Goal: Information Seeking & Learning: Learn about a topic

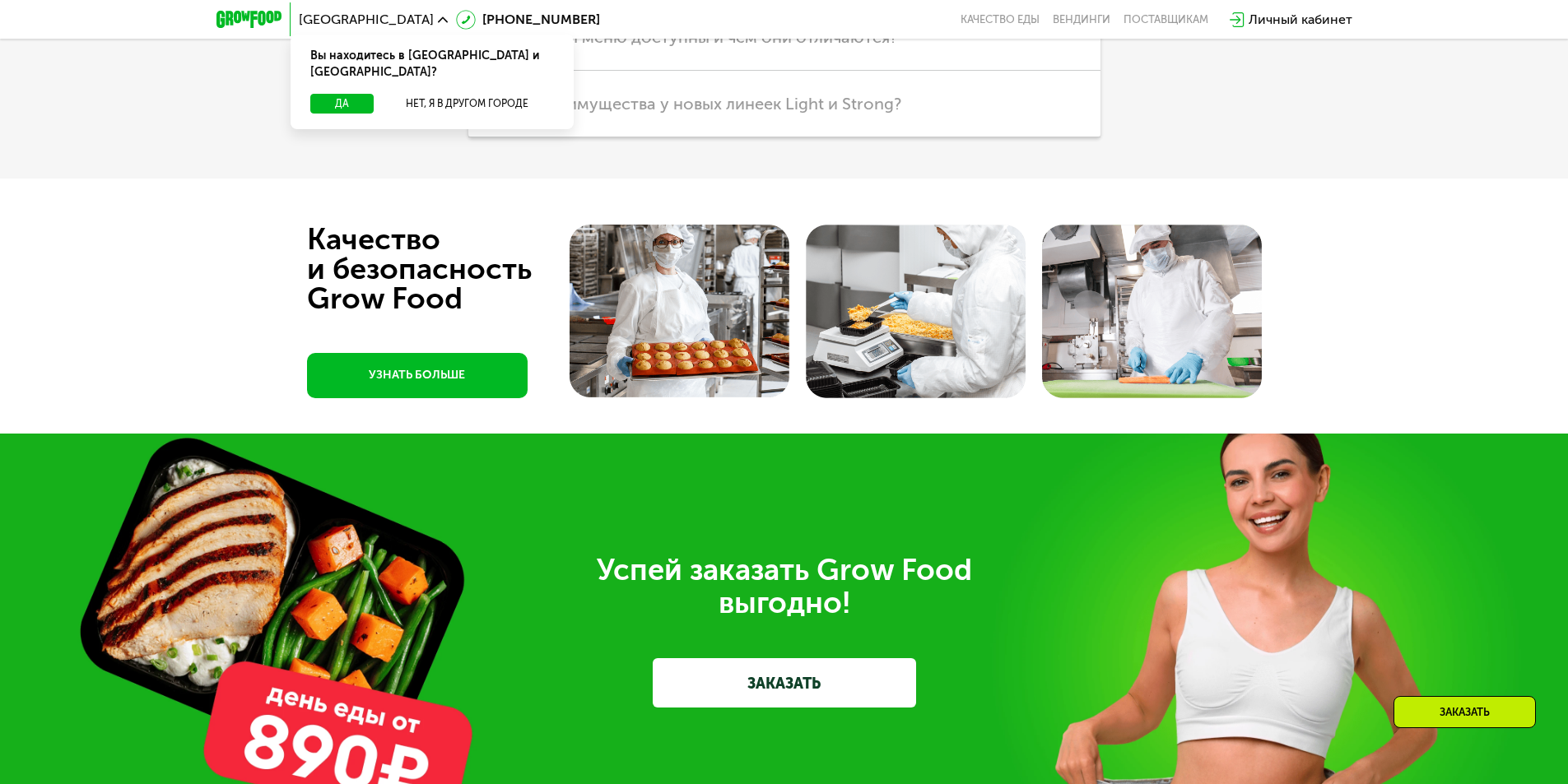
scroll to position [4608, 0]
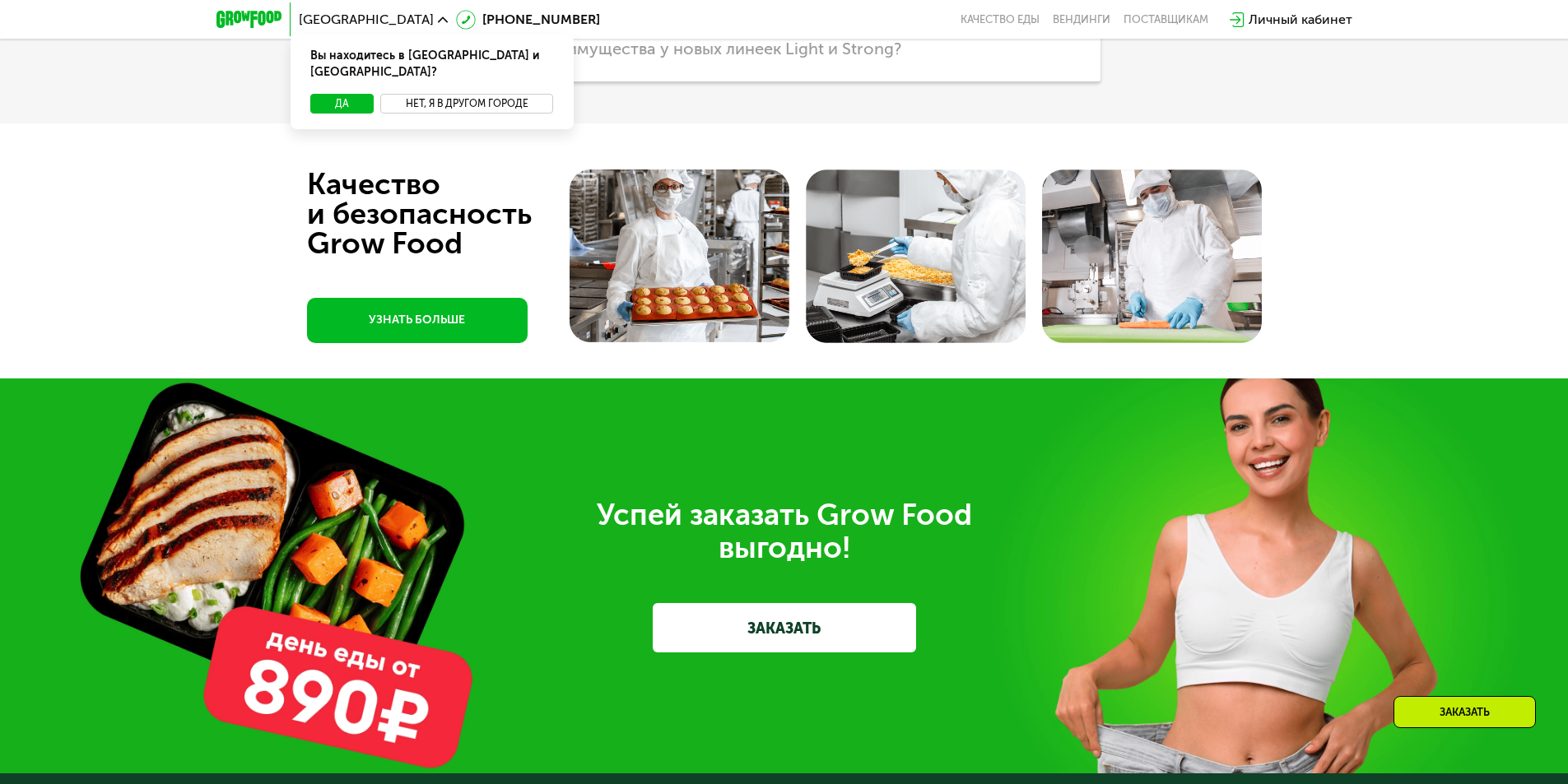
click at [443, 94] on button "Нет, я в другом городе" at bounding box center [467, 103] width 174 height 20
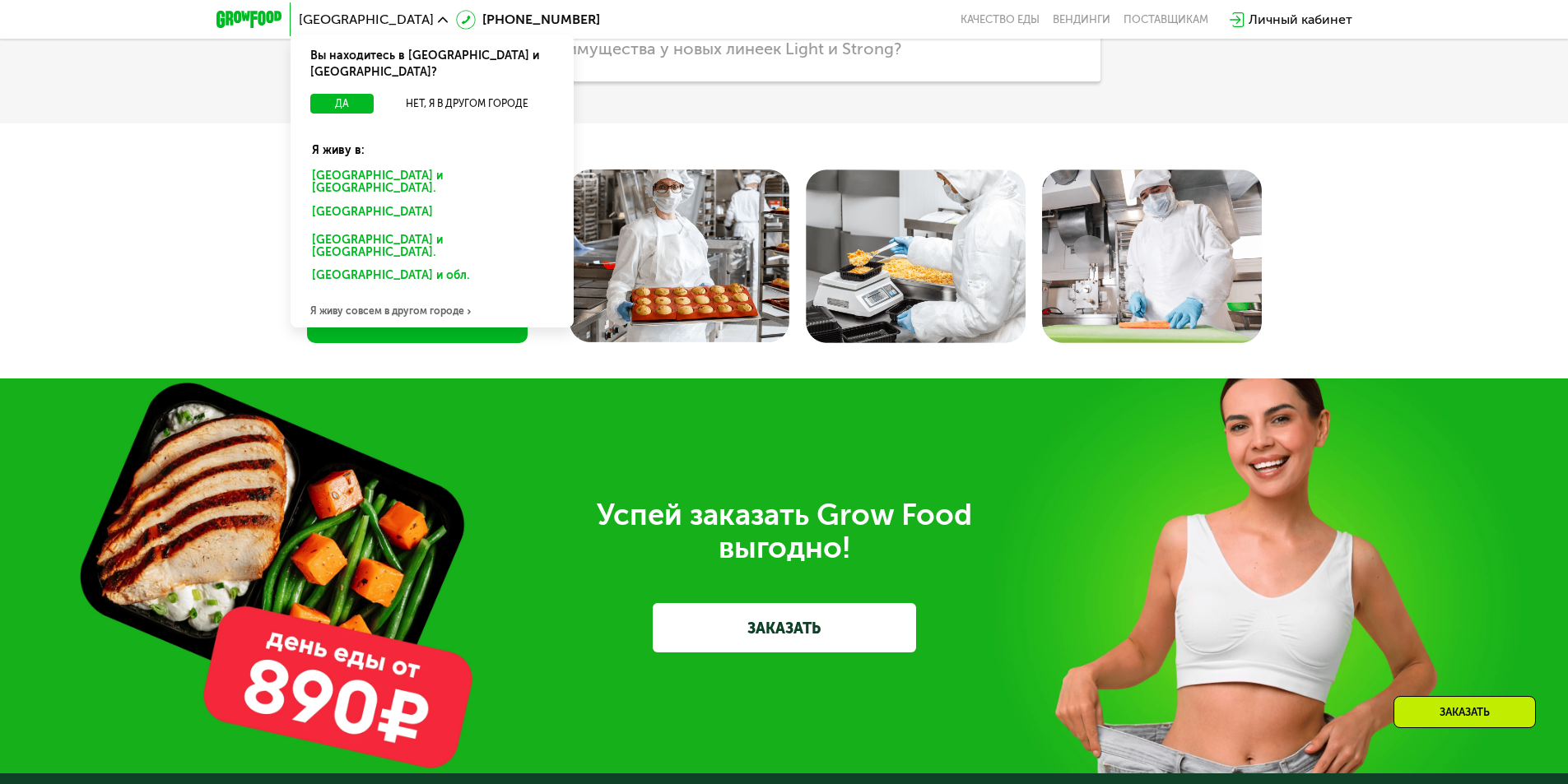
click at [379, 201] on div "[GEOGRAPHIC_DATA] и [GEOGRAPHIC_DATA]." at bounding box center [429, 215] width 257 height 26
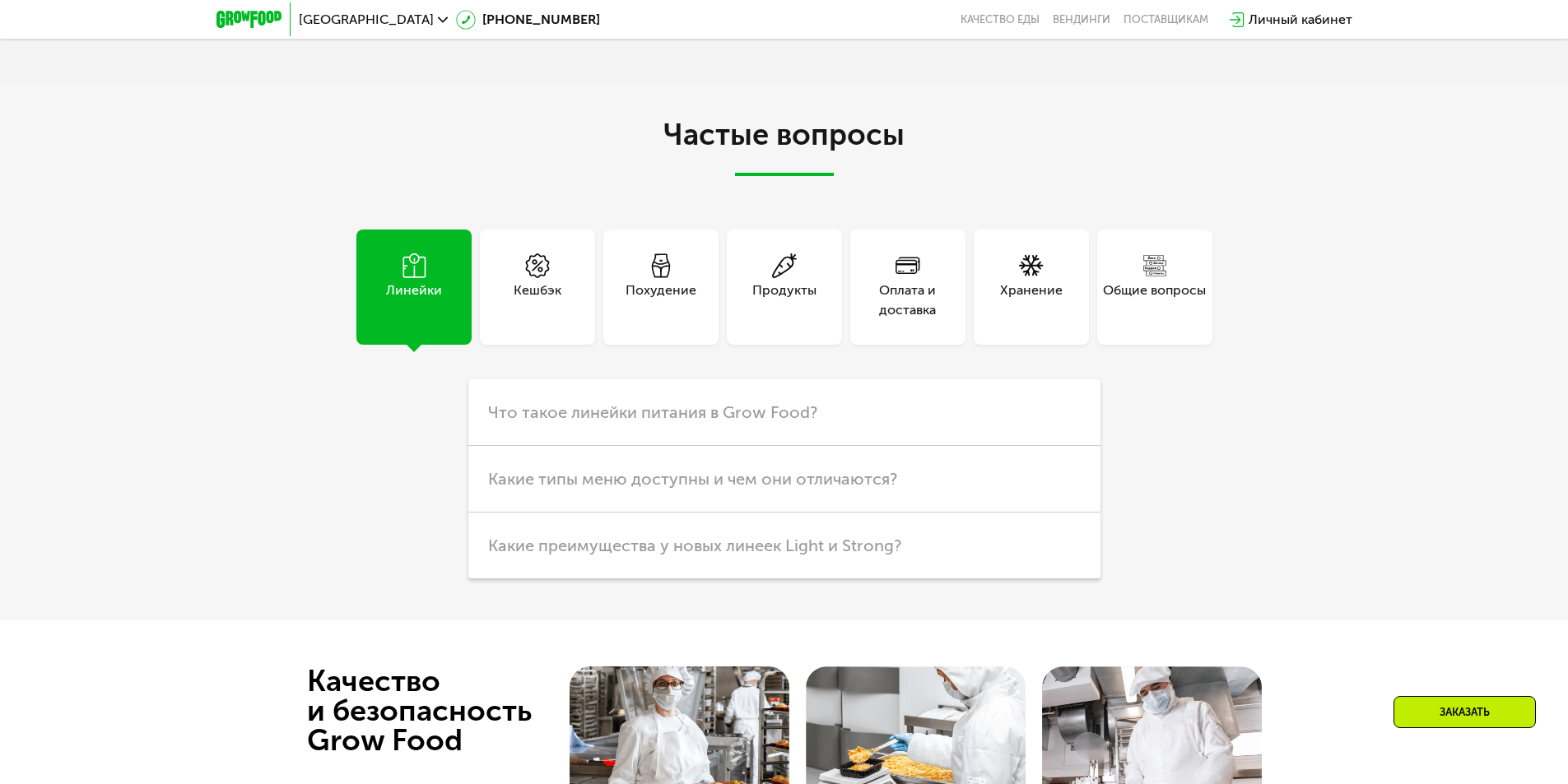
scroll to position [4962, 0]
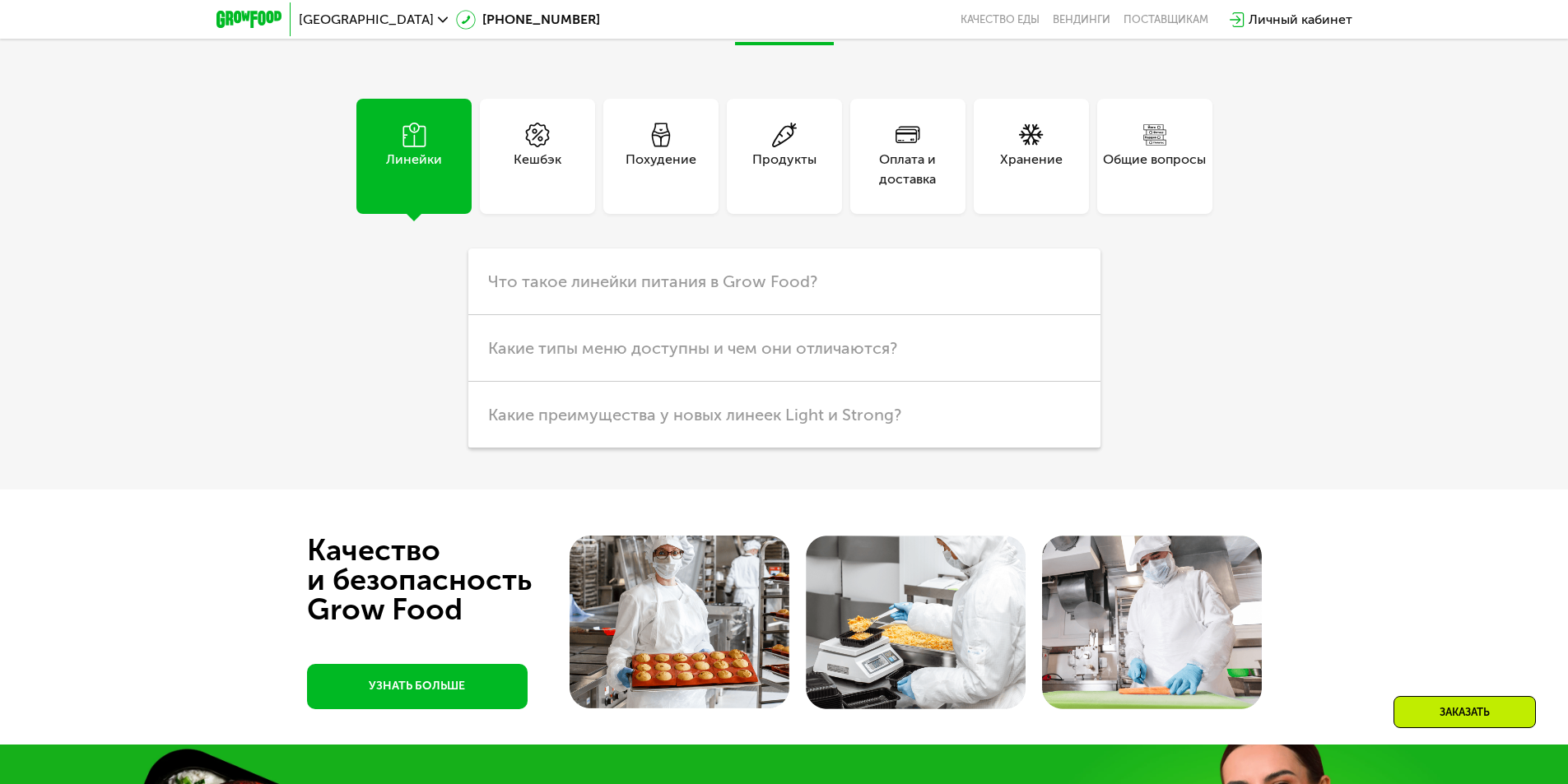
scroll to position [3371, 0]
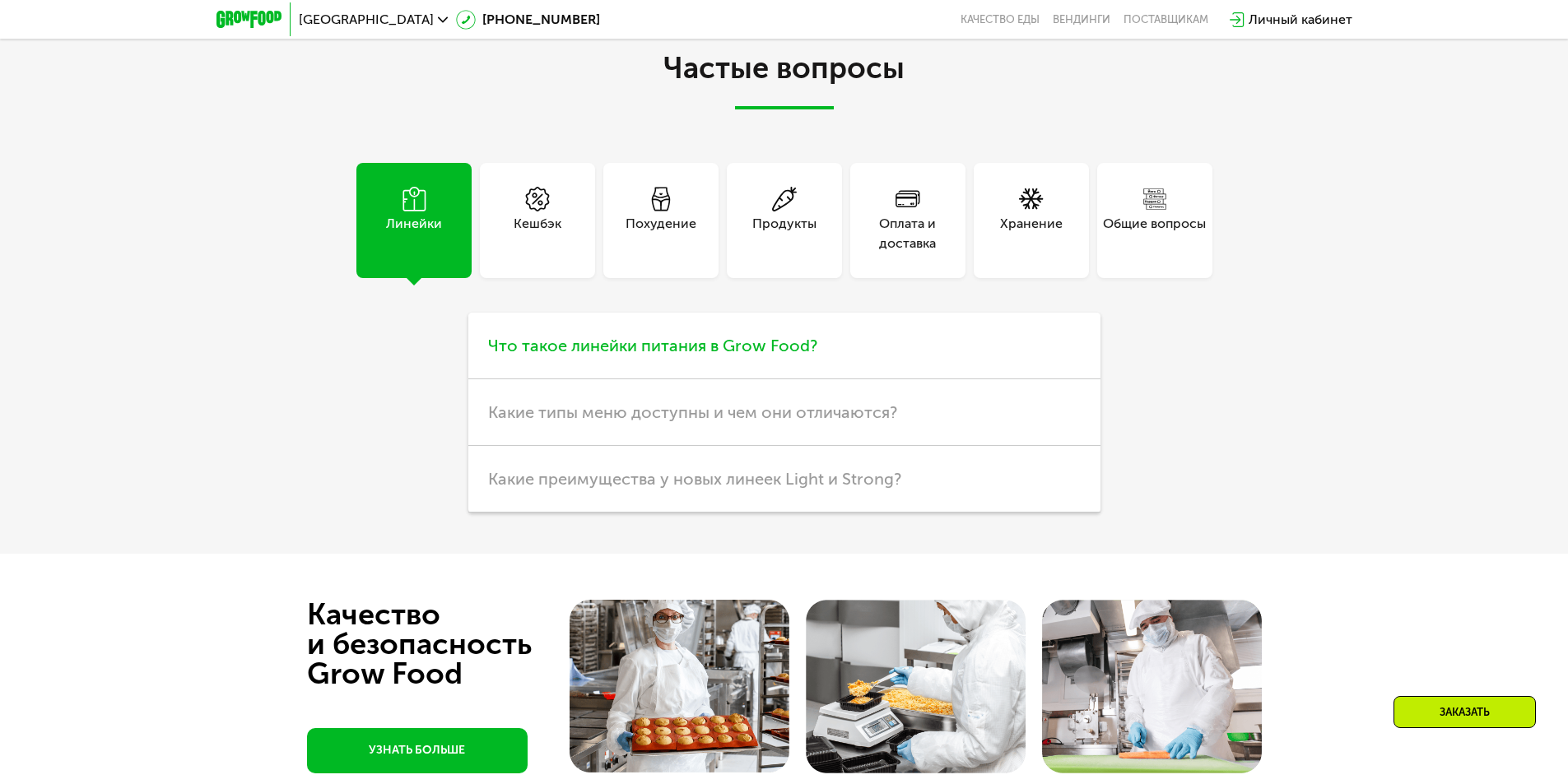
click at [730, 356] on span "Что такое линейки питания в Grow Food?" at bounding box center [653, 345] width 330 height 20
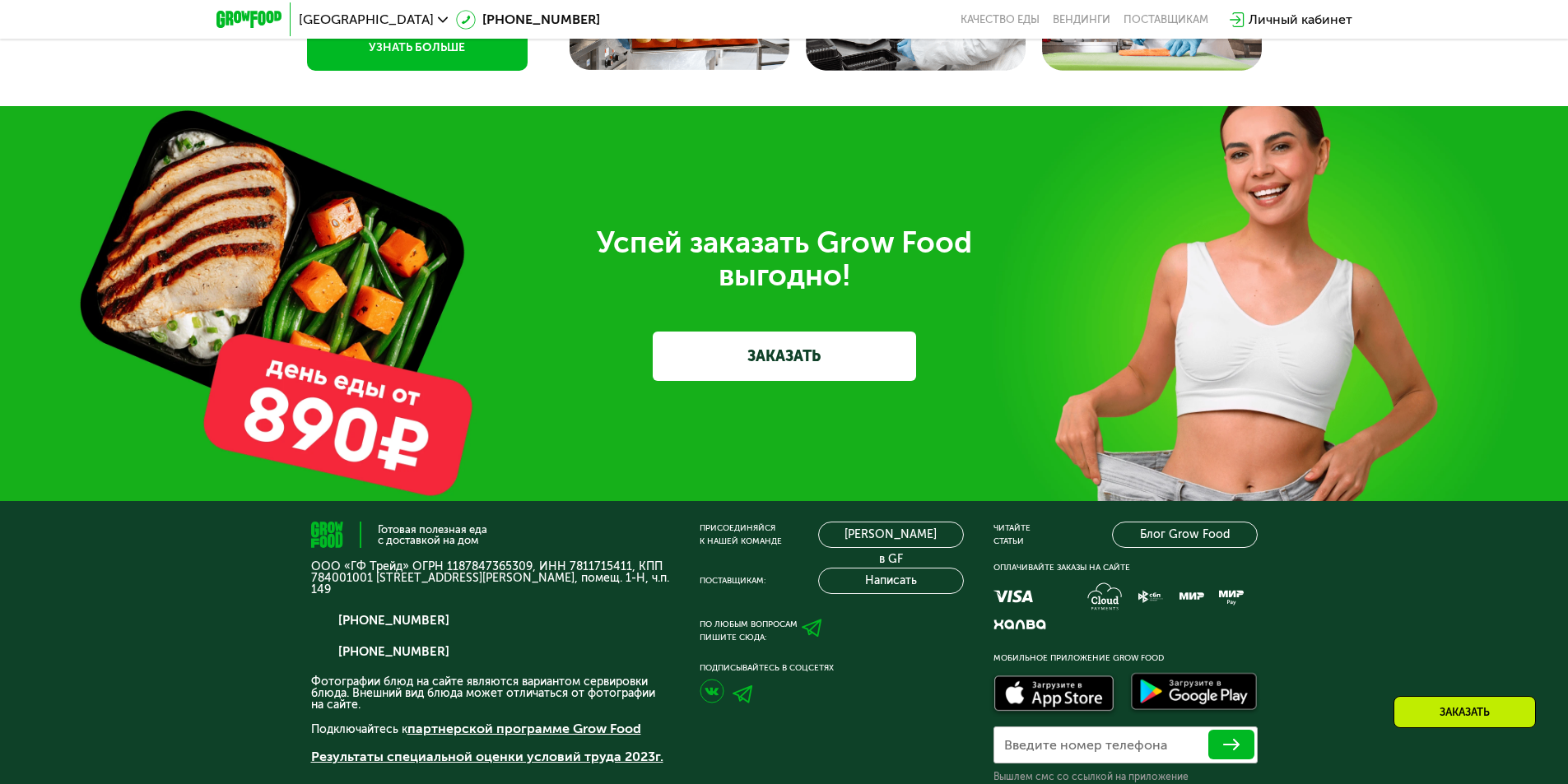
scroll to position [4341, 0]
